Goal: Task Accomplishment & Management: Use online tool/utility

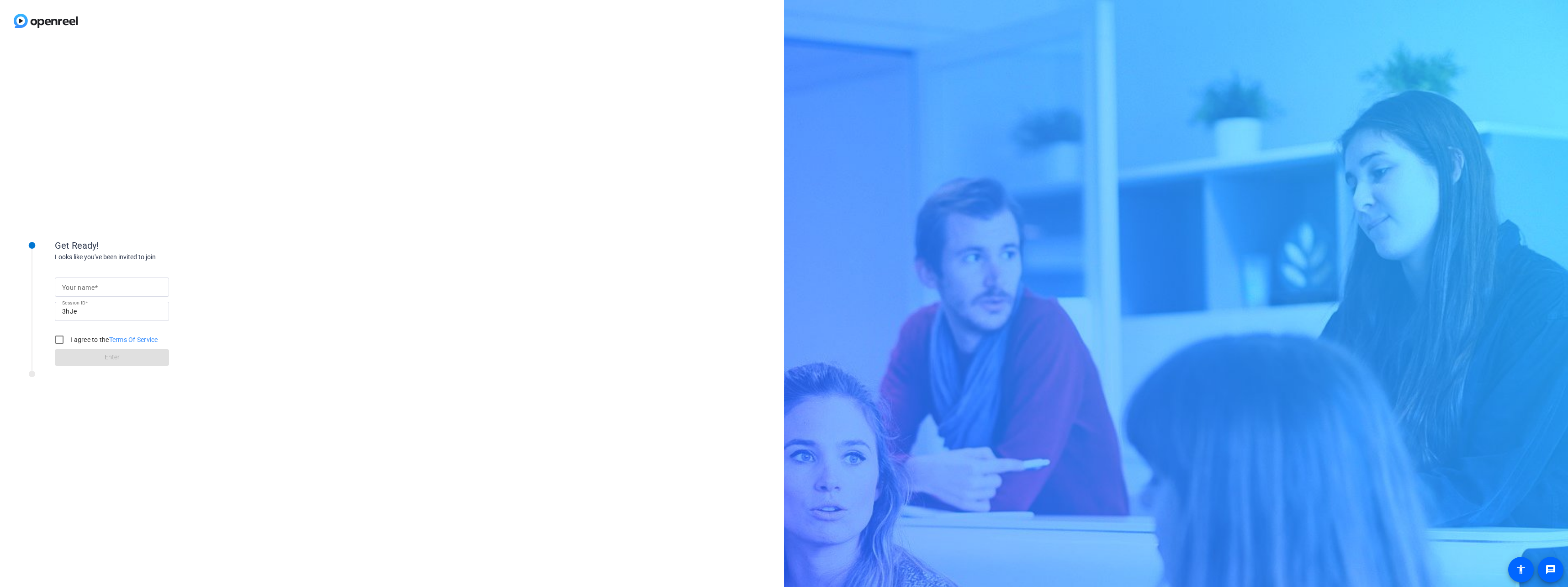
click at [104, 289] on input "Your name" at bounding box center [112, 287] width 100 height 11
type input "Shay"
click at [58, 340] on input "I agree to the Terms Of Service" at bounding box center [60, 340] width 18 height 18
checkbox input "true"
click at [80, 358] on span at bounding box center [112, 357] width 114 height 22
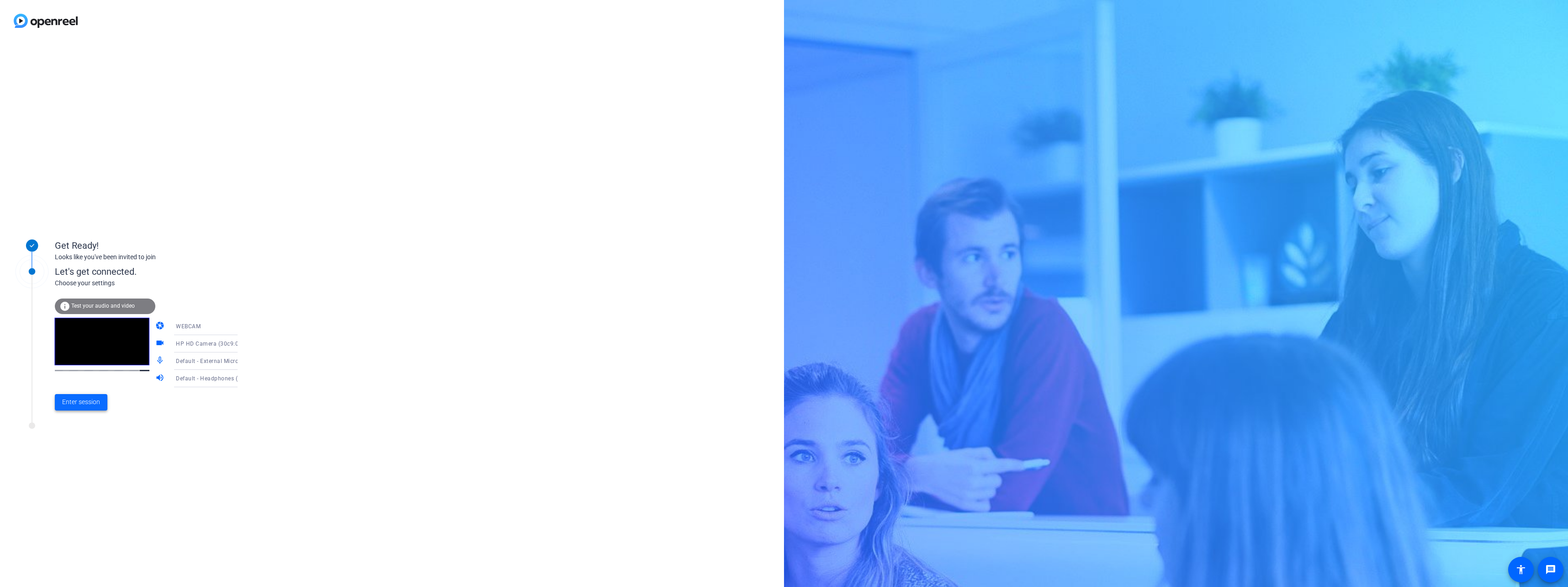
click at [94, 400] on span "Enter session" at bounding box center [81, 402] width 38 height 10
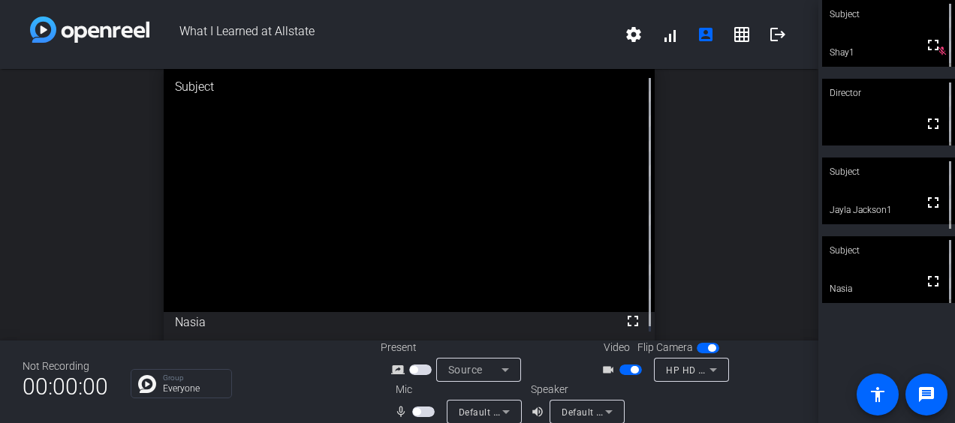
click at [414, 411] on span "button" at bounding box center [417, 412] width 8 height 8
click at [415, 411] on span "button" at bounding box center [423, 412] width 23 height 11
click at [630, 371] on span "button" at bounding box center [634, 370] width 8 height 8
click at [416, 410] on span "button" at bounding box center [417, 412] width 8 height 8
click at [412, 410] on span "button" at bounding box center [423, 412] width 23 height 11
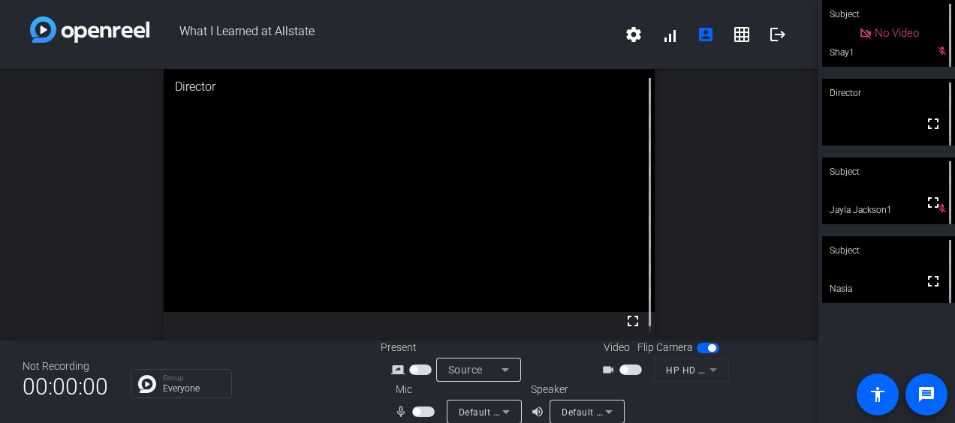
click at [620, 373] on span "button" at bounding box center [624, 370] width 8 height 8
click at [417, 415] on span "button" at bounding box center [423, 412] width 23 height 11
